Goal: Task Accomplishment & Management: Complete application form

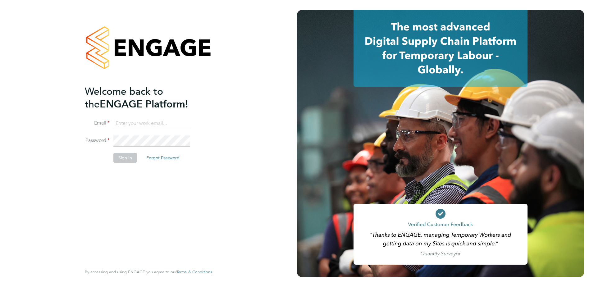
type input "[PERSON_NAME][EMAIL_ADDRESS][DOMAIN_NAME]"
click at [124, 158] on button "Sign In" at bounding box center [125, 158] width 24 height 10
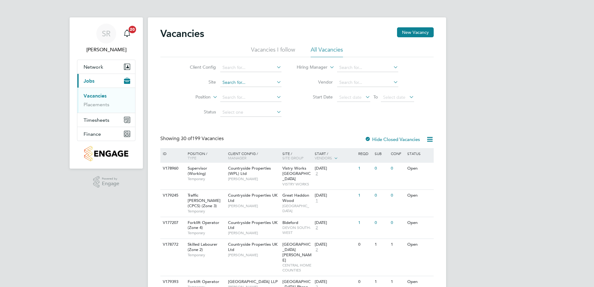
click at [240, 79] on input at bounding box center [250, 82] width 61 height 9
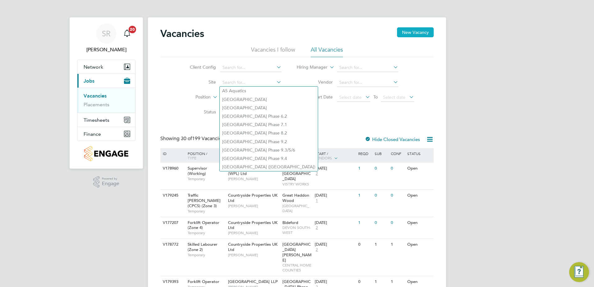
click at [407, 35] on button "New Vacancy" at bounding box center [415, 32] width 37 height 10
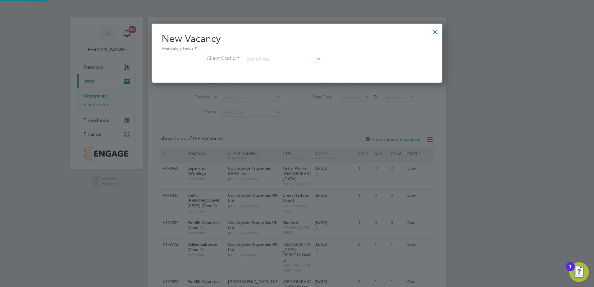
scroll to position [59, 291]
click at [267, 59] on input at bounding box center [282, 59] width 77 height 9
type input "w"
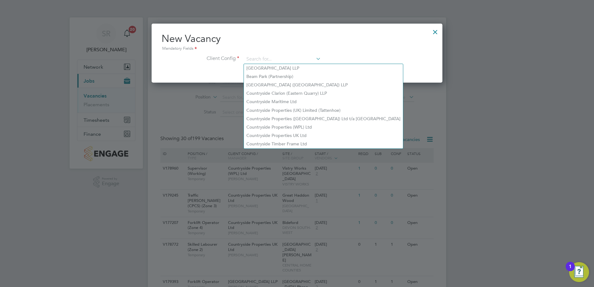
click at [435, 31] on div at bounding box center [435, 30] width 11 height 11
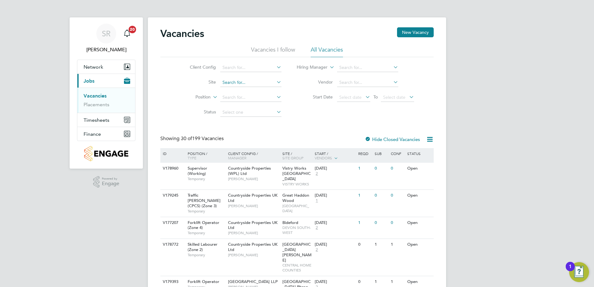
click at [241, 82] on input at bounding box center [250, 82] width 61 height 9
click at [253, 100] on li "Tavist ock (The Tors) P2" at bounding box center [257, 99] width 74 height 8
type input "Tavistock (The Tors) P2"
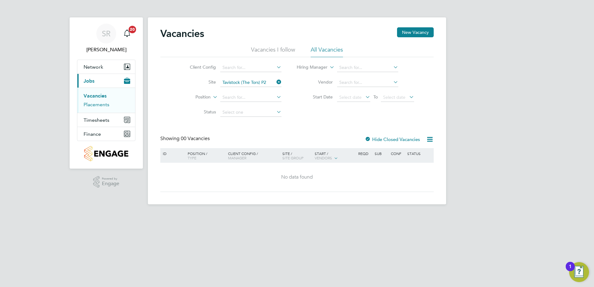
click at [98, 103] on link "Placements" at bounding box center [97, 105] width 26 height 6
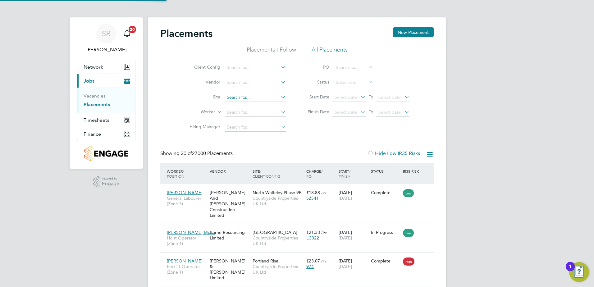
click at [237, 99] on input at bounding box center [255, 97] width 61 height 9
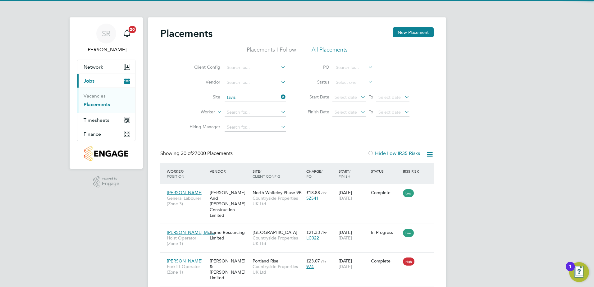
click at [250, 112] on li "Tavis tock (The Tors) P2" at bounding box center [255, 114] width 62 height 8
type input "Tavistock (The Tors) P2"
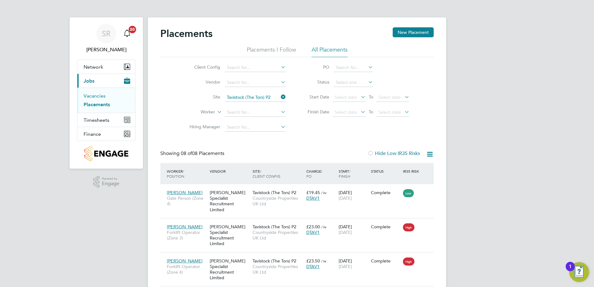
click at [94, 95] on link "Vacancies" at bounding box center [95, 96] width 22 height 6
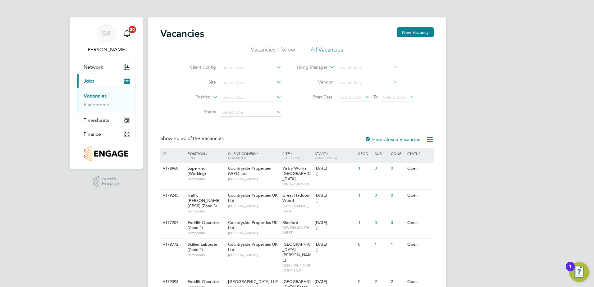
click at [423, 30] on button "New Vacancy" at bounding box center [415, 32] width 37 height 10
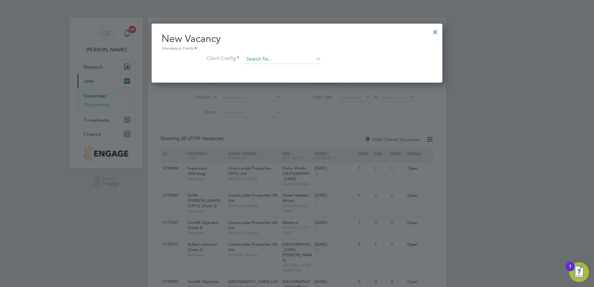
click at [286, 58] on input at bounding box center [282, 59] width 77 height 9
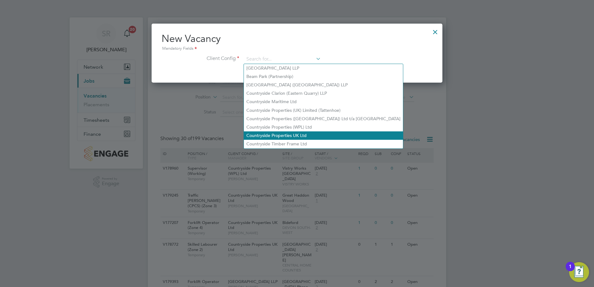
click at [282, 131] on li "Countryside Properties UK Ltd" at bounding box center [323, 135] width 159 height 8
type input "Countryside Properties UK Ltd"
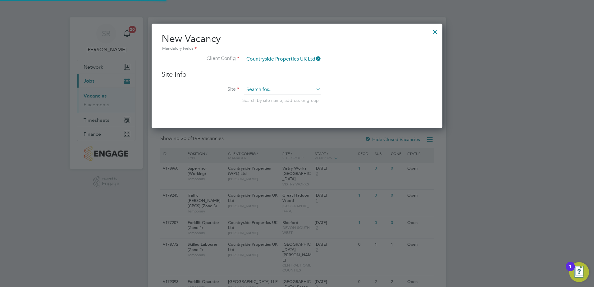
click at [275, 91] on input at bounding box center [282, 89] width 77 height 9
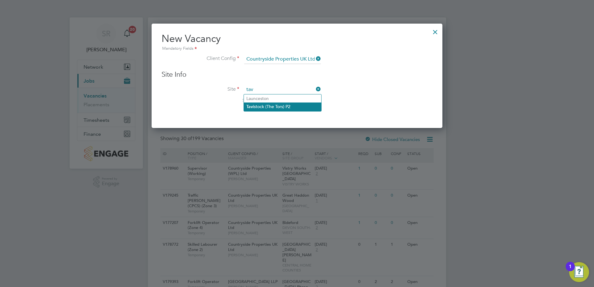
click at [279, 105] on li "Tav istock (The Tors) P2" at bounding box center [282, 107] width 77 height 8
type input "Tavistock (The Tors) P2"
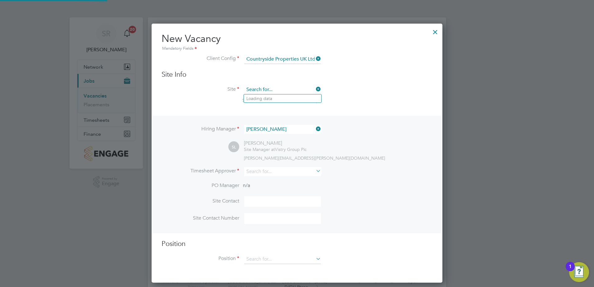
click at [283, 91] on input at bounding box center [282, 89] width 77 height 9
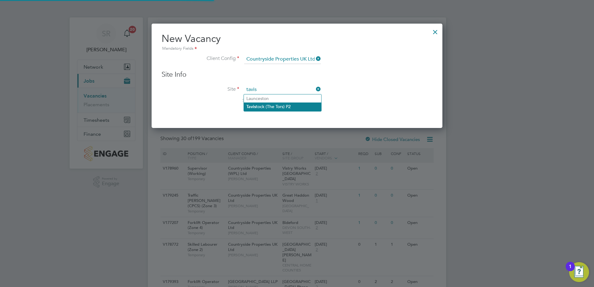
click at [278, 107] on li "Tavis tock (The Tors) P2" at bounding box center [282, 107] width 77 height 8
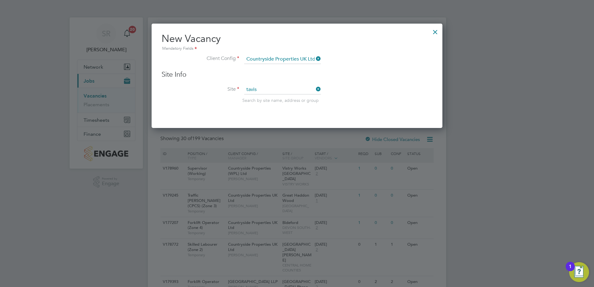
type input "Tavistock (The Tors) P2"
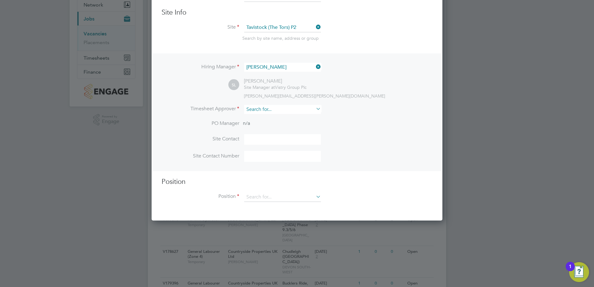
click at [265, 107] on input at bounding box center [282, 109] width 77 height 9
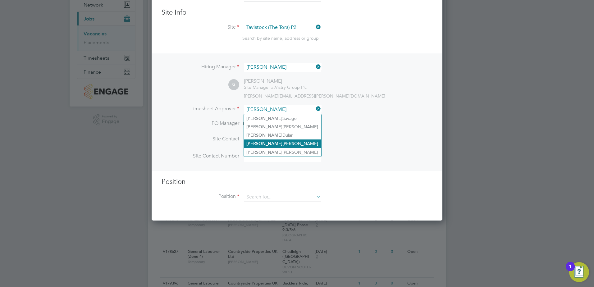
click at [278, 140] on li "Scott Lawson" at bounding box center [282, 144] width 77 height 8
type input "Scott Lawson"
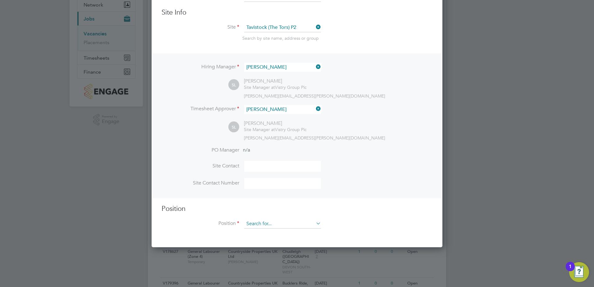
click at [265, 226] on input at bounding box center [282, 223] width 77 height 9
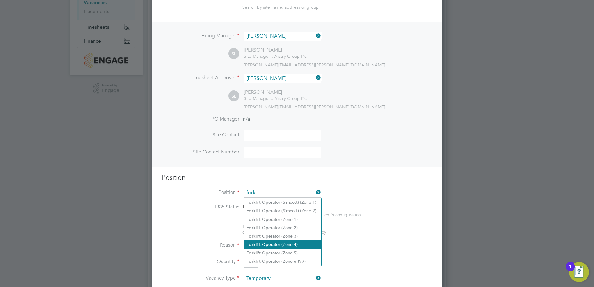
click at [269, 245] on li "Fork lift Operator (Zone 4)" at bounding box center [282, 245] width 77 height 8
type input "Forklift Operator (Zone 4)"
type textarea "Operate construction machinery and plant, including, but not limited to telesco…"
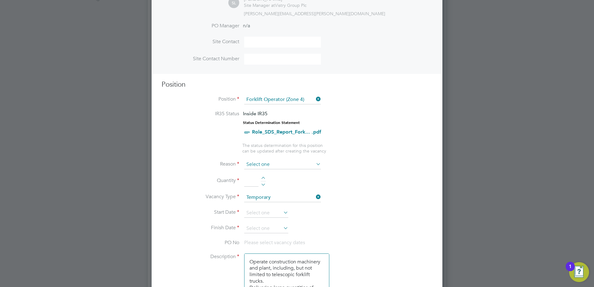
click at [266, 163] on input at bounding box center [282, 164] width 77 height 9
click at [267, 187] on li "Extra Work" at bounding box center [282, 190] width 77 height 8
type input "Extra Work"
click at [263, 178] on div at bounding box center [263, 179] width 5 height 4
type input "1"
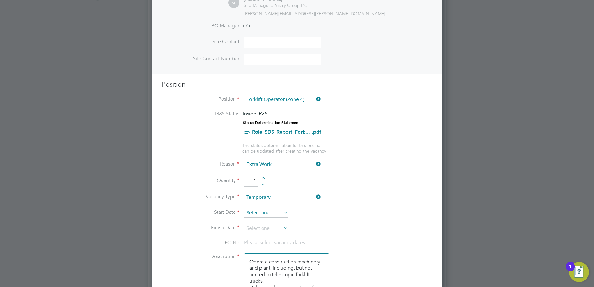
click at [263, 212] on input at bounding box center [266, 213] width 44 height 9
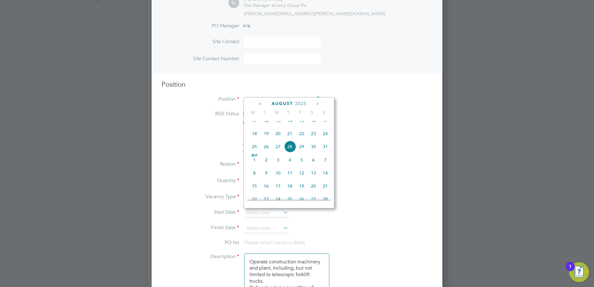
click at [256, 166] on span "Sep 1" at bounding box center [255, 160] width 12 height 12
type input "01 Sep 2025"
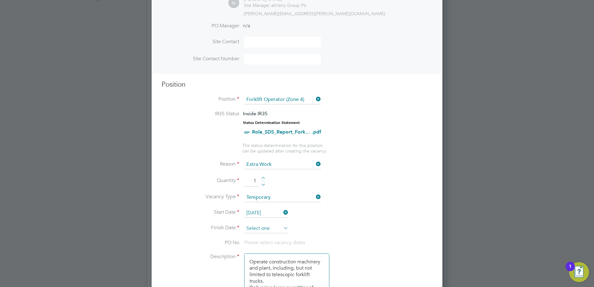
click at [257, 228] on input at bounding box center [266, 228] width 44 height 9
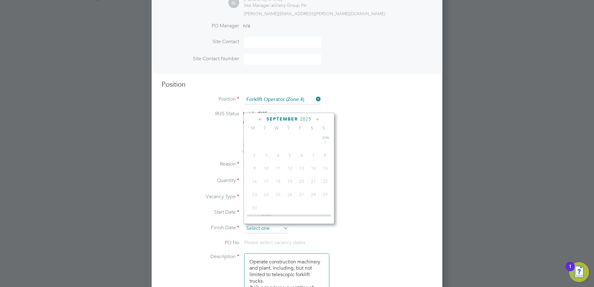
scroll to position [188, 0]
click at [301, 167] on span "5" at bounding box center [302, 164] width 12 height 12
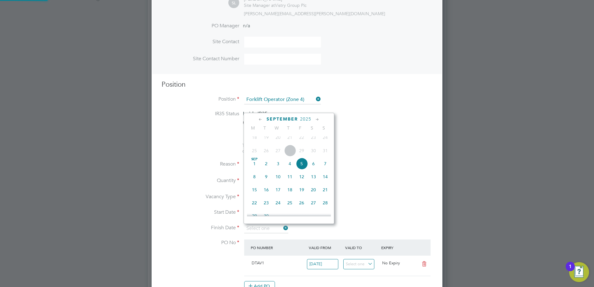
type input "05 Sep 2025"
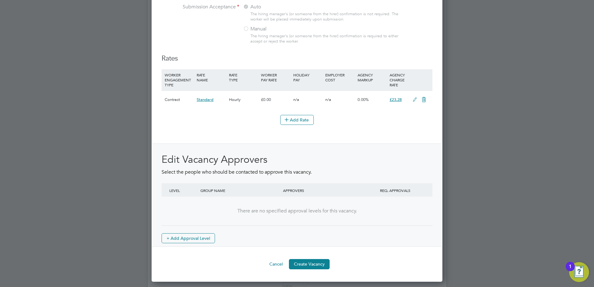
scroll to position [687, 0]
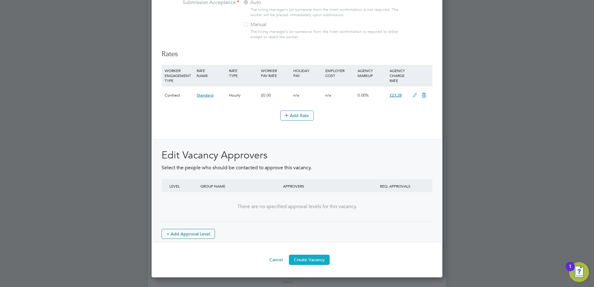
click at [301, 265] on button "Create Vacancy" at bounding box center [309, 260] width 41 height 10
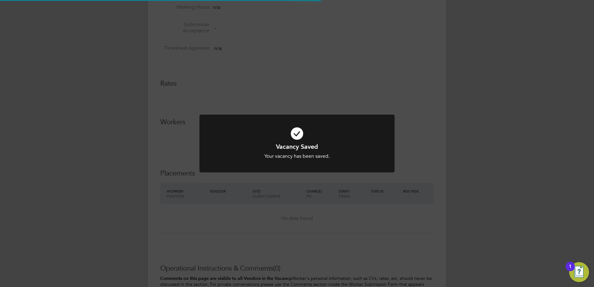
scroll to position [10, 123]
